Goal: Complete application form: Complete application form

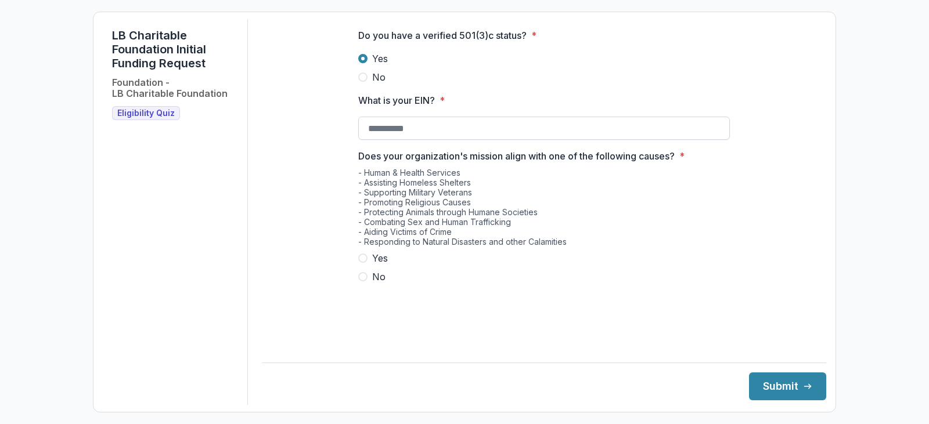
click at [423, 140] on input "What is your EIN? *" at bounding box center [544, 128] width 372 height 23
type input "**********"
click at [365, 263] on span at bounding box center [362, 258] width 9 height 9
click at [769, 386] on button "Submit" at bounding box center [787, 387] width 77 height 28
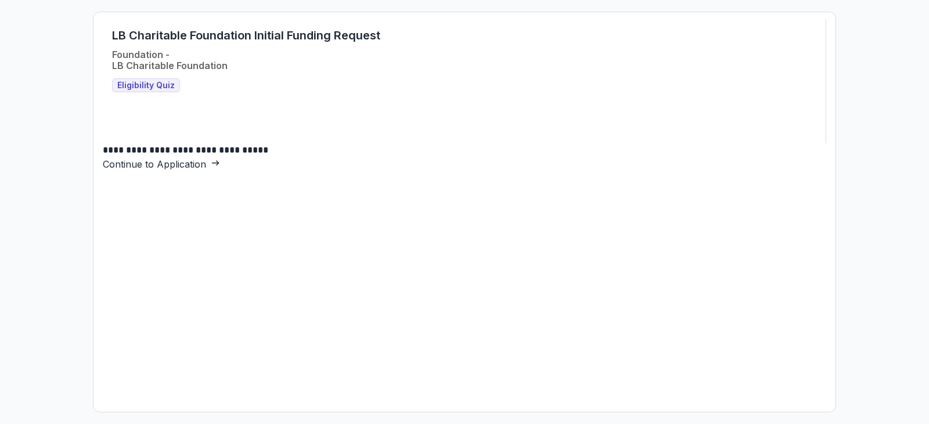
click at [220, 170] on link "Continue to Application" at bounding box center [161, 164] width 117 height 12
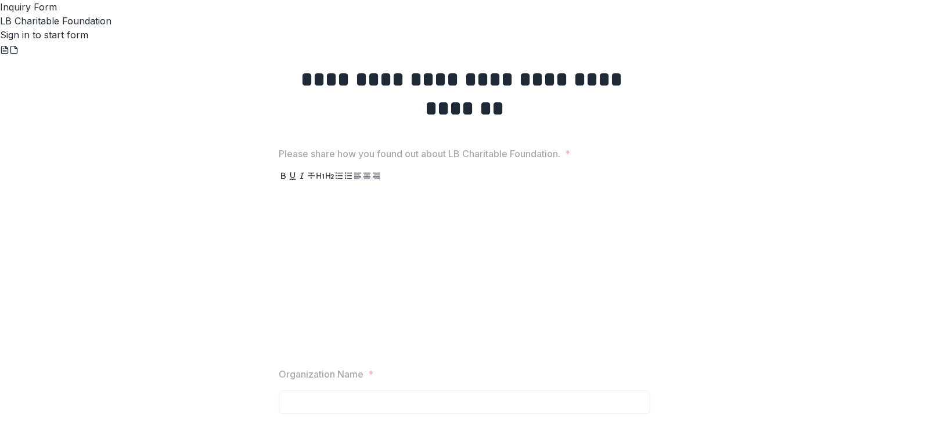
click at [546, 295] on div at bounding box center [465, 271] width 372 height 174
click at [329, 198] on p at bounding box center [465, 191] width 372 height 14
click at [426, 184] on div at bounding box center [465, 271] width 372 height 174
